Goal: Transaction & Acquisition: Purchase product/service

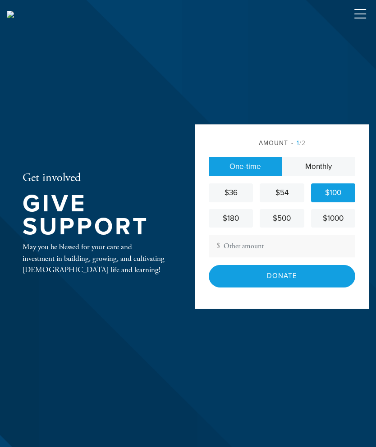
click at [301, 287] on input "Donate" at bounding box center [282, 276] width 147 height 22
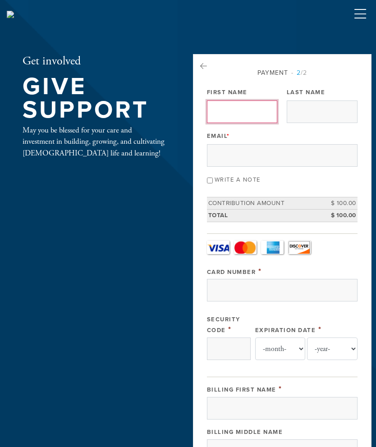
click at [252, 117] on input "First Name" at bounding box center [242, 112] width 71 height 23
click at [240, 111] on input "First Name" at bounding box center [242, 112] width 71 height 23
type input "Glen"
type input "Grossman"
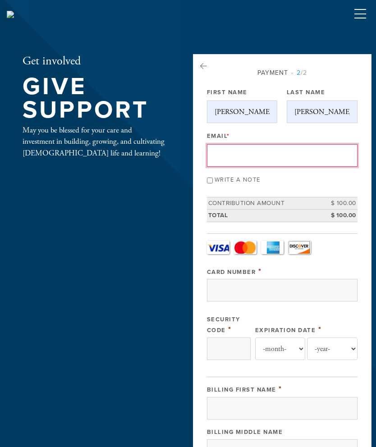
type input "Glengrossman@icloud.com"
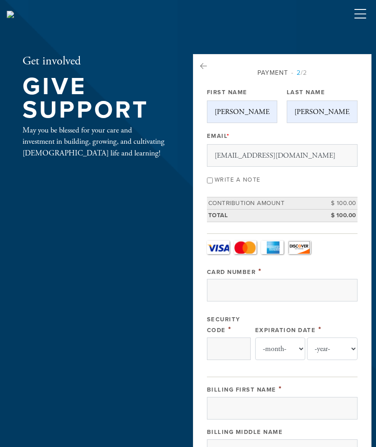
type input "42 glen lake drive"
type input "Pacific Grove"
type input "United States"
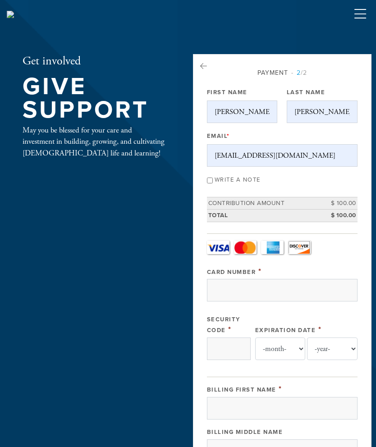
type input "California"
type input "93950"
type input "United States"
type input "California"
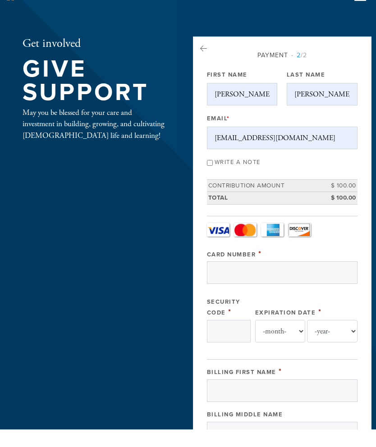
click at [249, 279] on input "Card Number" at bounding box center [282, 290] width 151 height 23
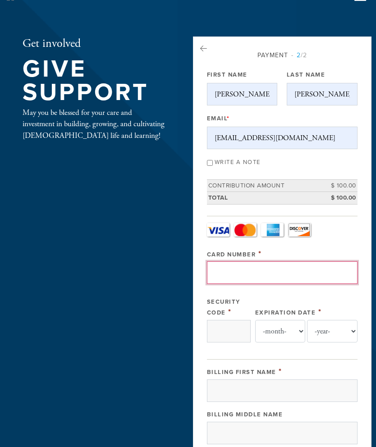
type input "4400667099317020"
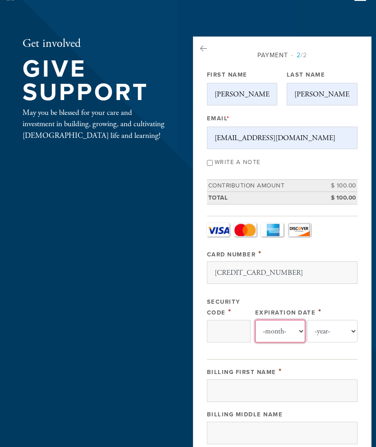
select select "1"
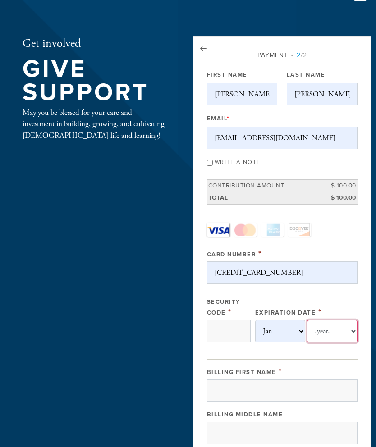
select select "2026"
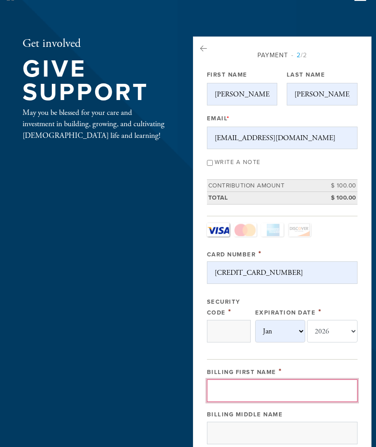
type input "Glen"
type input "Grossman"
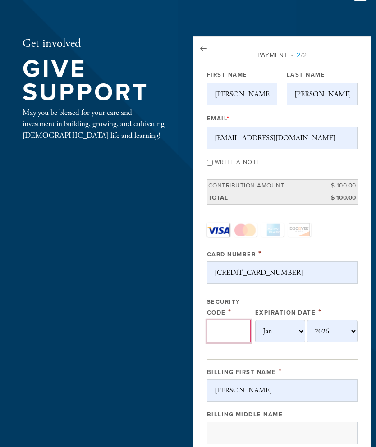
click at [233, 327] on input "Security Code" at bounding box center [229, 331] width 44 height 23
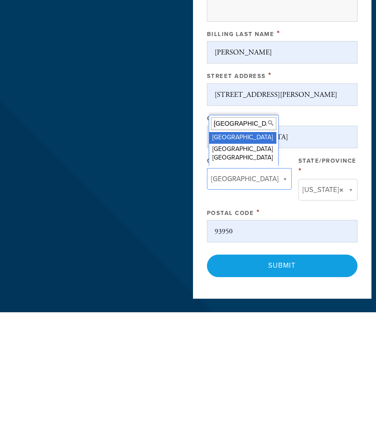
scroll to position [321, 0]
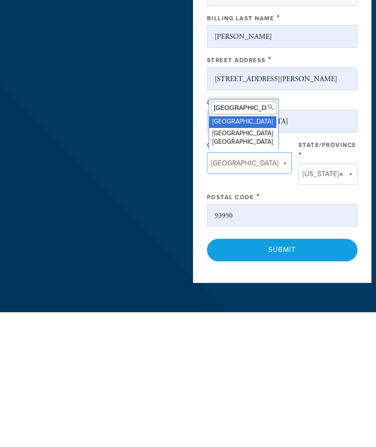
type input "417"
click at [301, 374] on input "Submit" at bounding box center [282, 385] width 151 height 22
